Goal: Find specific page/section: Find specific page/section

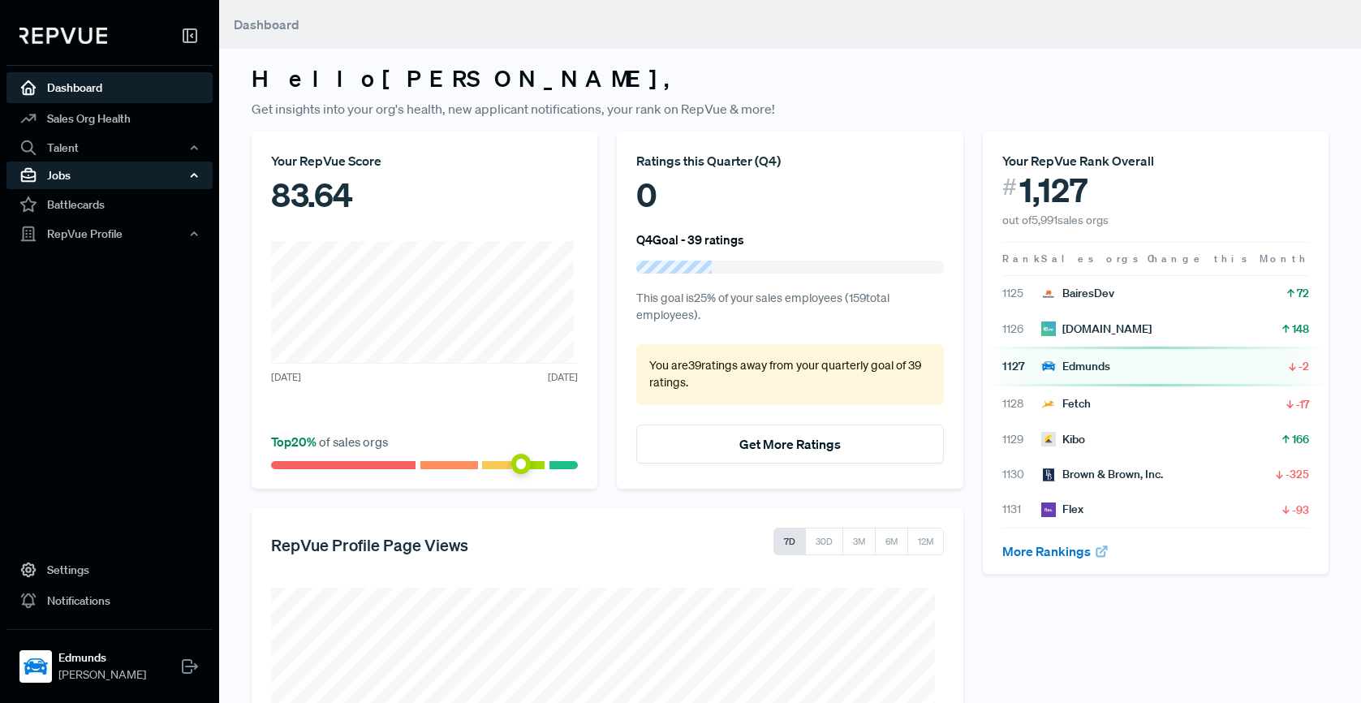
click at [78, 175] on div "Jobs" at bounding box center [109, 176] width 206 height 28
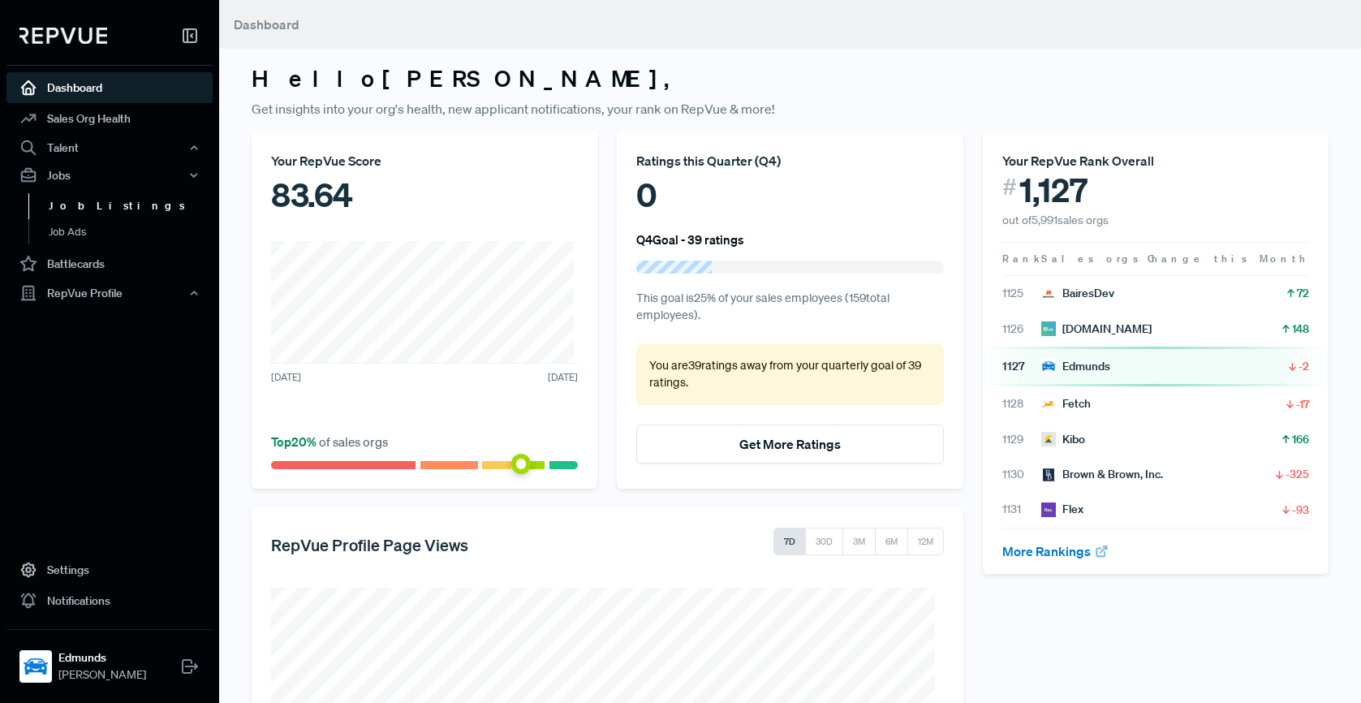
click at [86, 205] on link "Job Listings" at bounding box center [131, 206] width 206 height 26
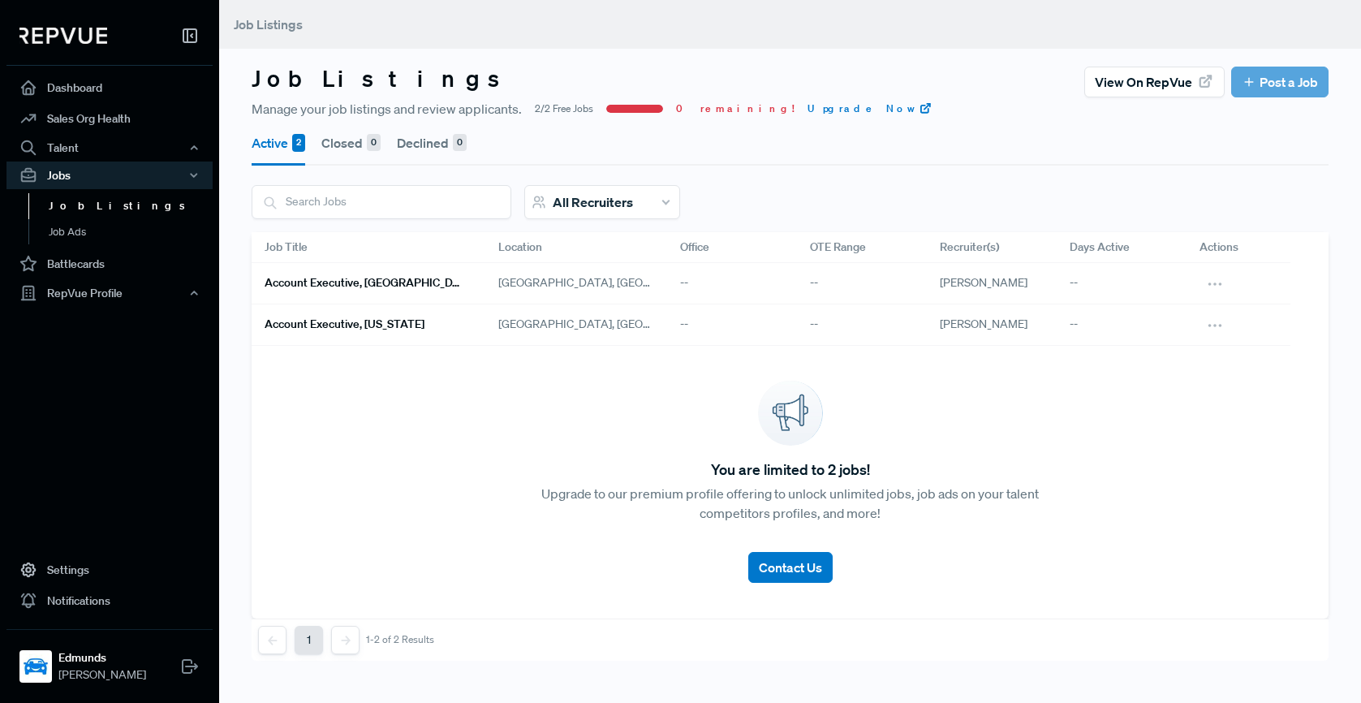
click at [631, 201] on span "All Recruiters" at bounding box center [593, 202] width 80 height 16
click at [110, 87] on link "Dashboard" at bounding box center [109, 87] width 206 height 31
